Goal: Find specific page/section: Find specific page/section

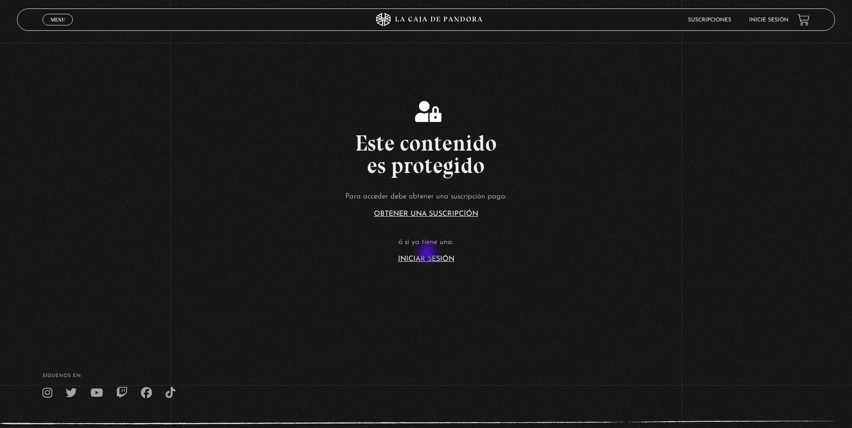
click at [428, 254] on article "Para acceder debe obtener una suscripción paga: Obtener una suscripción ó si ya…" at bounding box center [426, 226] width 852 height 73
click at [428, 256] on link "Iniciar Sesión" at bounding box center [426, 259] width 56 height 7
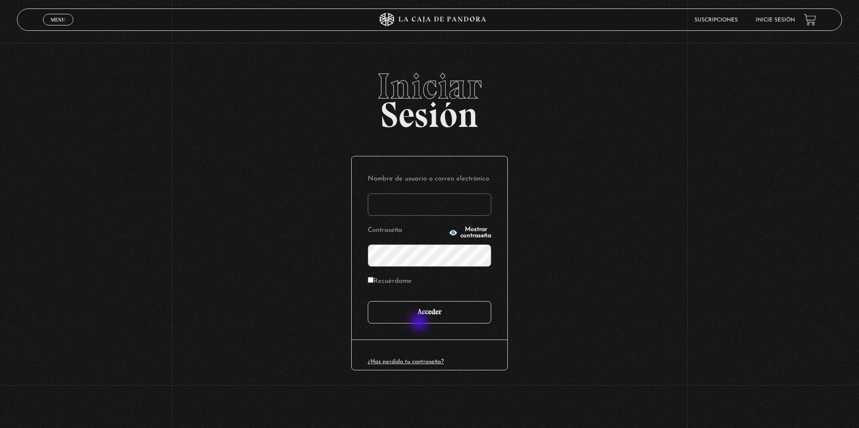
type input "ccas1075"
click at [419, 314] on input "Acceder" at bounding box center [429, 312] width 123 height 22
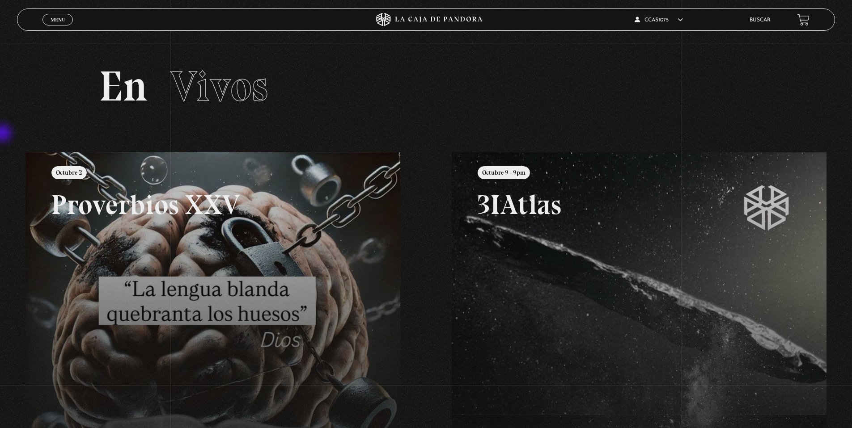
click at [58, 21] on span "Menu" at bounding box center [58, 19] width 15 height 5
click at [60, 20] on span "Menu" at bounding box center [58, 19] width 15 height 5
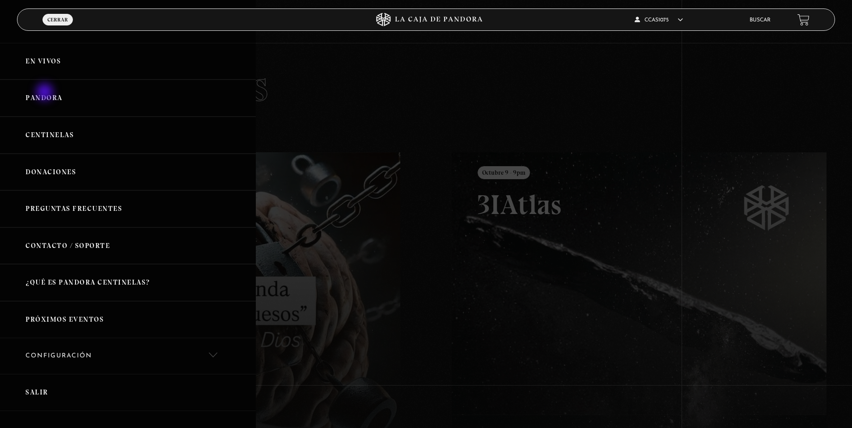
click at [46, 93] on link "Pandora" at bounding box center [128, 98] width 256 height 37
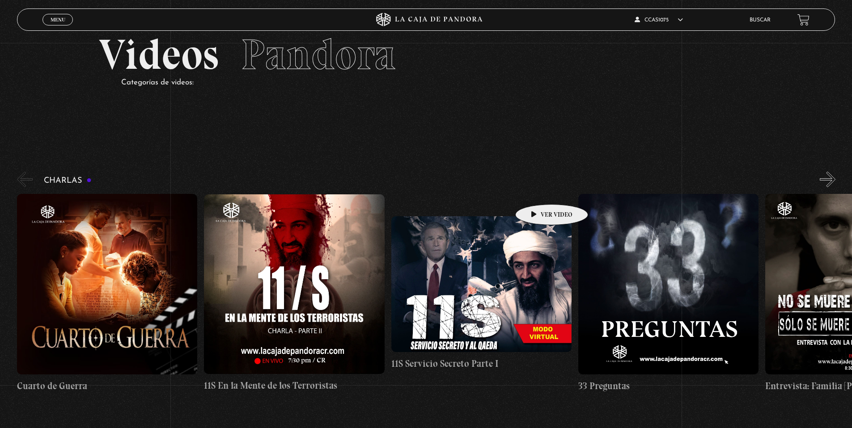
scroll to position [3, 0]
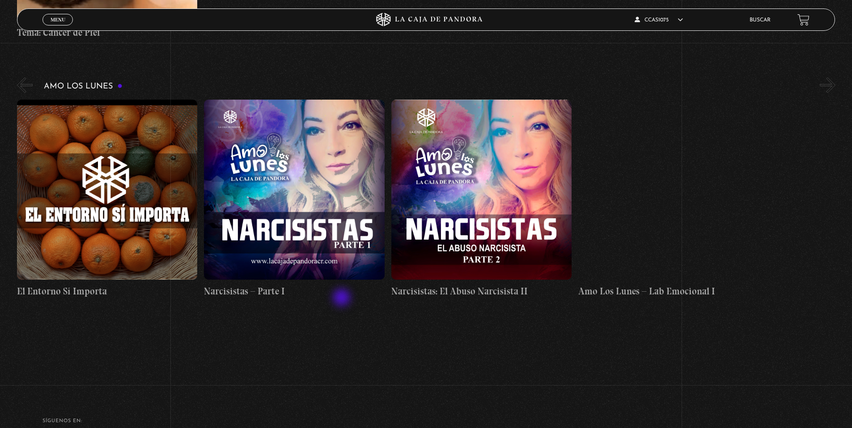
scroll to position [4522, 0]
